Goal: Task Accomplishment & Management: Manage account settings

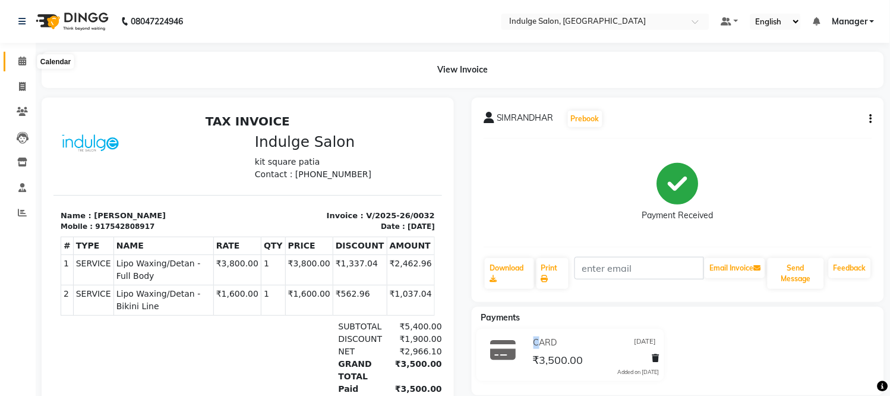
click at [16, 57] on span at bounding box center [22, 62] width 21 height 14
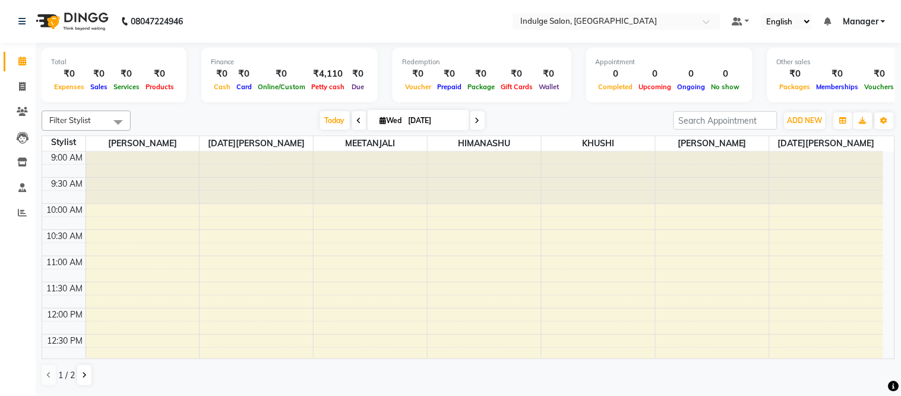
click at [317, 83] on span "Petty cash" at bounding box center [327, 87] width 39 height 8
click at [321, 95] on div "Finance ₹0 Cash ₹0 Card ₹0 Online/Custom ₹4,110 [PERSON_NAME] cash ₹0 Due" at bounding box center [289, 75] width 176 height 55
click at [322, 93] on div "Finance ₹0 Cash ₹0 Card ₹0 Online/Custom ₹4,110 [PERSON_NAME] cash ₹0 Due" at bounding box center [289, 75] width 176 height 55
click at [312, 104] on div "Total ₹0 Expenses ₹0 Sales ₹0 Services ₹0 Products Finance ₹0 Cash ₹0 Card ₹0 O…" at bounding box center [469, 77] width 854 height 58
click at [335, 87] on span "Petty cash" at bounding box center [327, 87] width 39 height 8
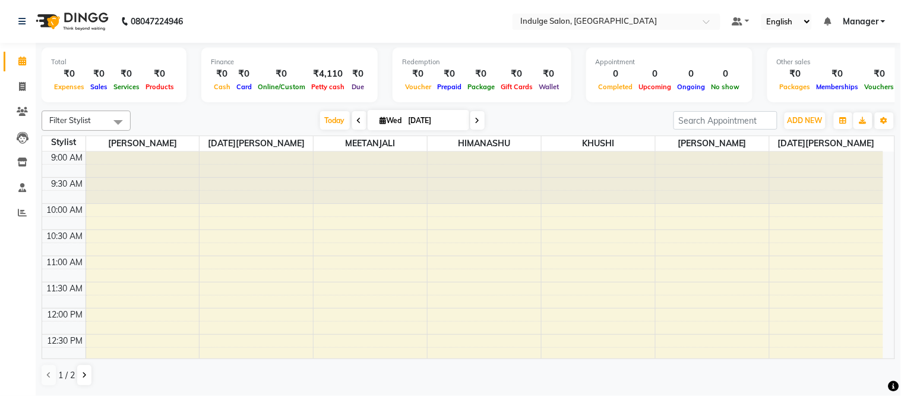
click at [335, 87] on span "Petty cash" at bounding box center [327, 87] width 39 height 8
click at [383, 116] on span "Wed" at bounding box center [391, 120] width 28 height 9
select select "9"
select select "2025"
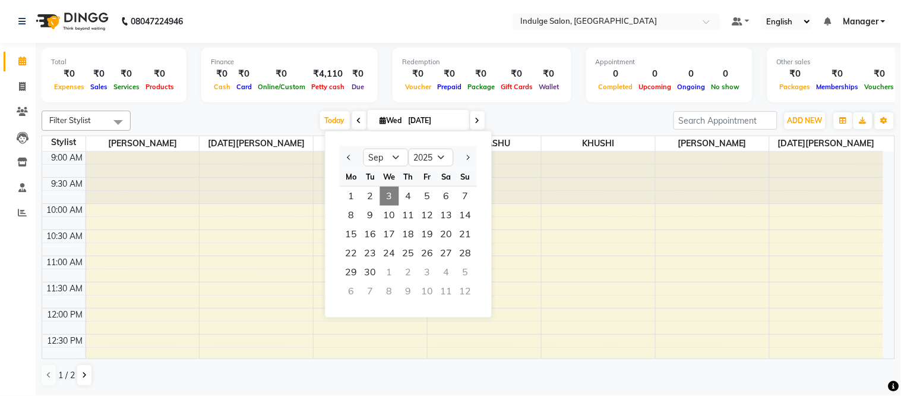
click at [156, 86] on span "Products" at bounding box center [160, 87] width 34 height 8
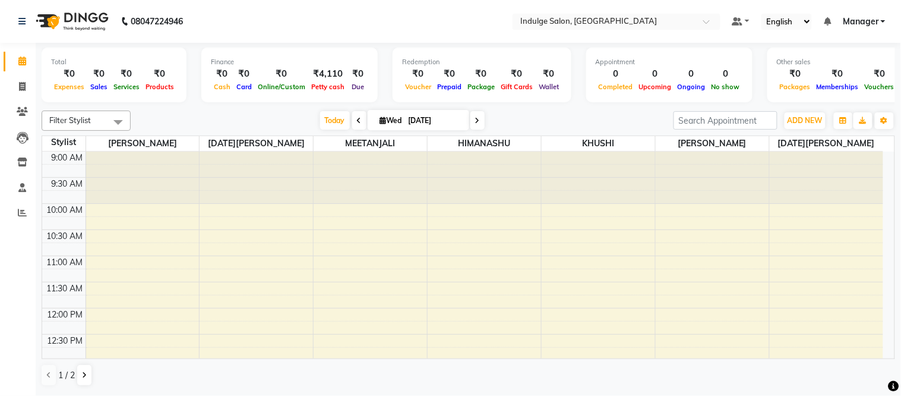
click at [156, 86] on span "Products" at bounding box center [160, 87] width 34 height 8
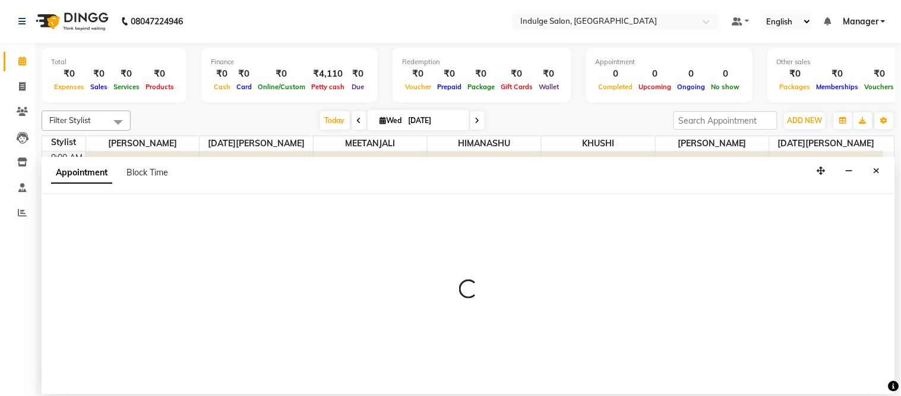
select select "89930"
select select "705"
select select "tentative"
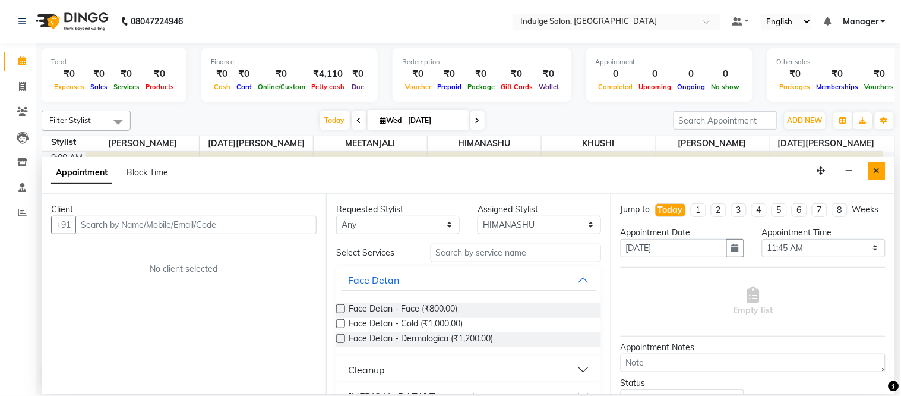
click at [877, 169] on icon "Close" at bounding box center [877, 170] width 7 height 8
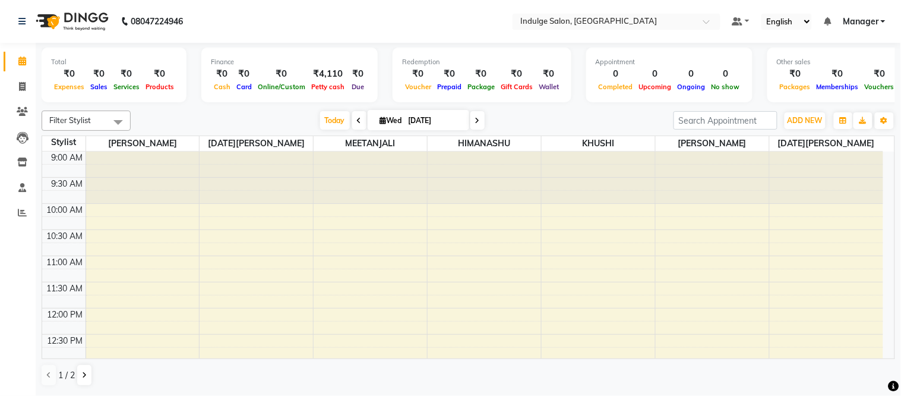
click at [122, 72] on div "₹0" at bounding box center [126, 74] width 32 height 14
click at [20, 86] on icon at bounding box center [22, 86] width 7 height 9
select select "service"
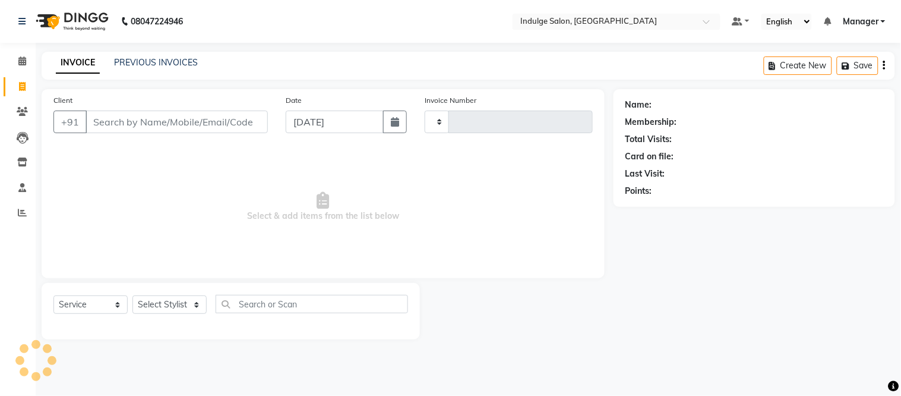
type input "0034"
select select "8793"
click at [24, 61] on icon at bounding box center [22, 60] width 8 height 9
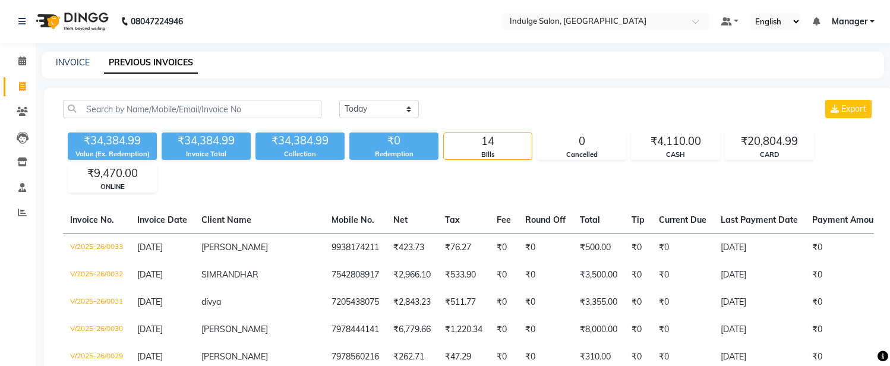
select select "[DATE]"
click at [24, 62] on icon at bounding box center [22, 60] width 8 height 9
